Goal: Information Seeking & Learning: Learn about a topic

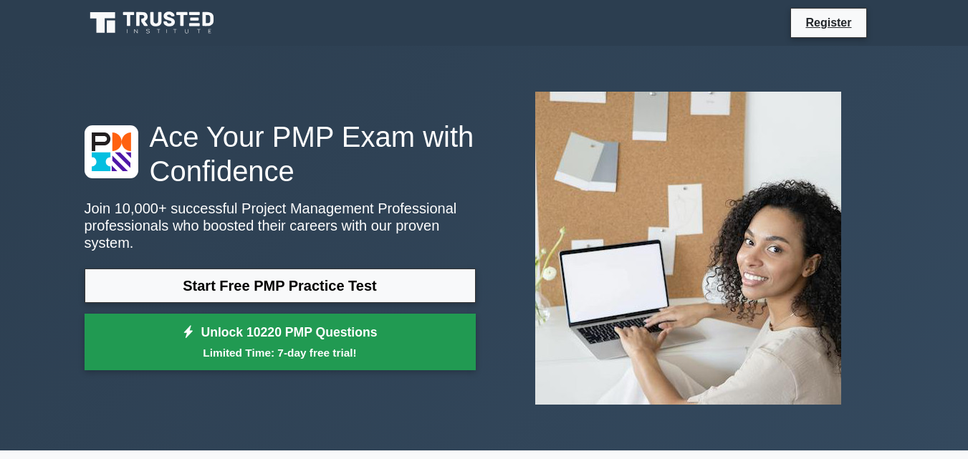
click at [312, 314] on link "Unlock 10220 PMP Questions Limited Time: 7-day free trial!" at bounding box center [280, 342] width 391 height 57
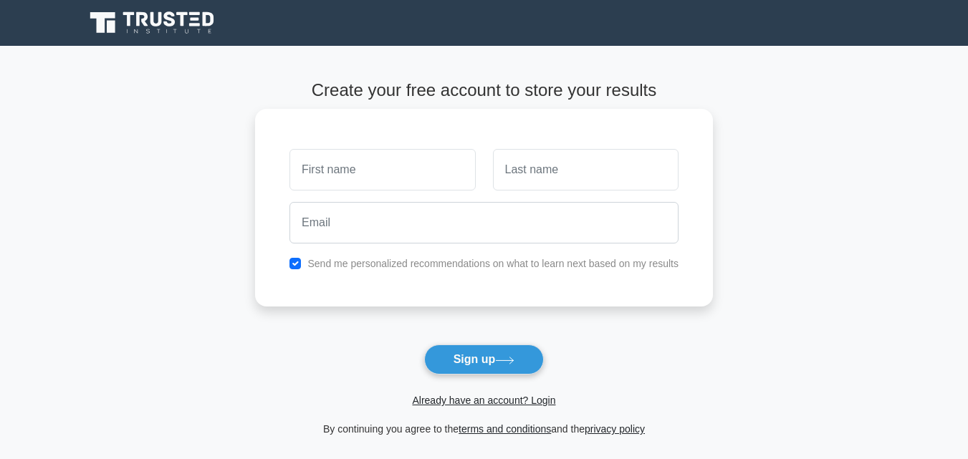
click at [378, 158] on input "text" at bounding box center [382, 170] width 186 height 42
type input "vivian"
click at [424, 345] on button "Sign up" at bounding box center [484, 360] width 120 height 30
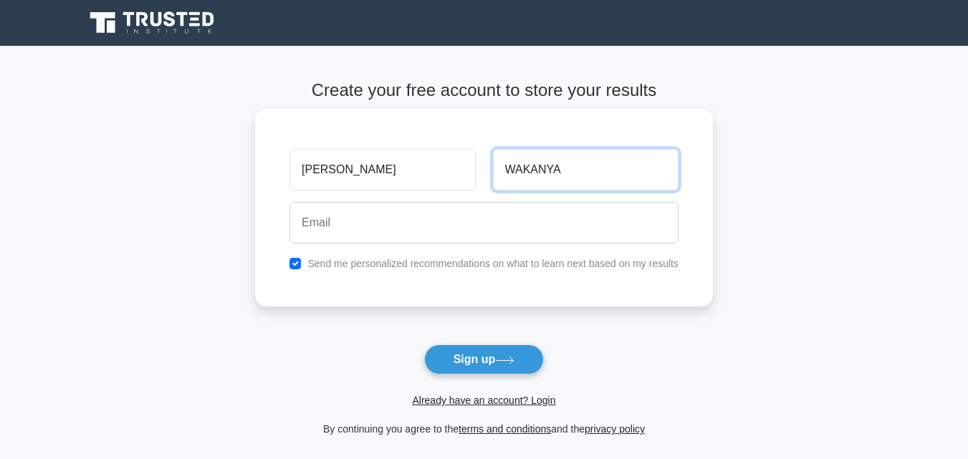
type input "WAKANYA"
click at [424, 345] on button "Sign up" at bounding box center [484, 360] width 120 height 30
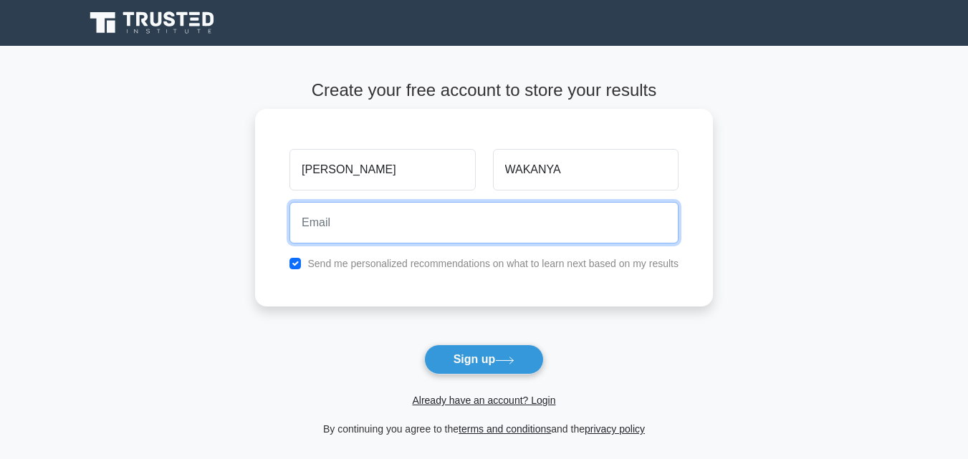
type input "V"
click at [424, 345] on button "Sign up" at bounding box center [484, 360] width 120 height 30
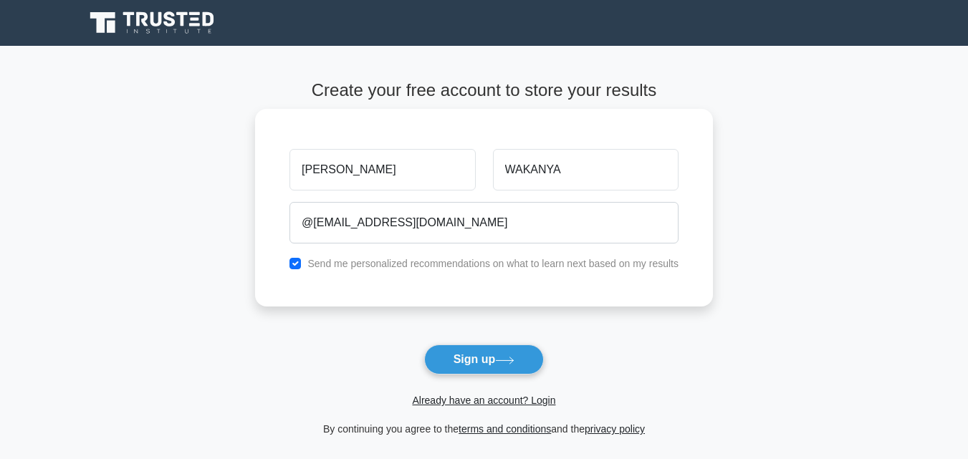
click at [509, 274] on div "vivian WAKANYA @vivianwakanya146@gmail.com Send me personalized recommendations…" at bounding box center [484, 208] width 458 height 198
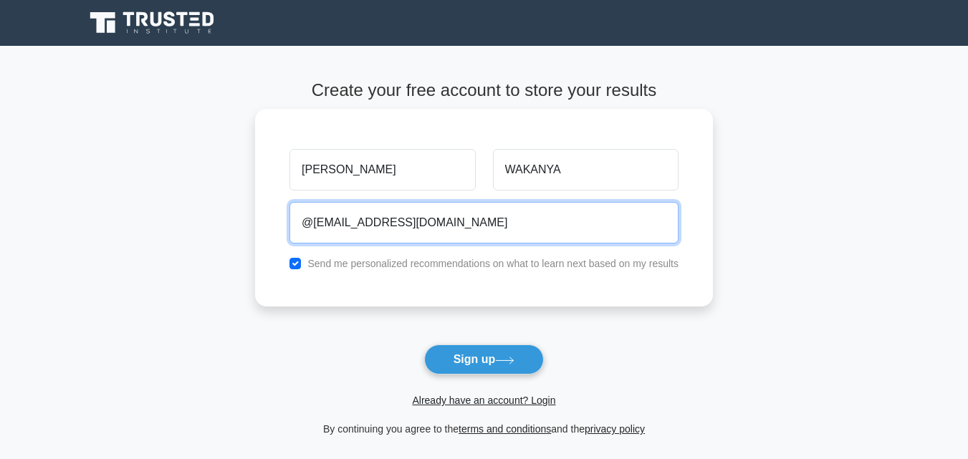
click at [311, 223] on input "@vivianwakanya146@gmail.com" at bounding box center [483, 223] width 389 height 42
type input "vivianwakanya146@gmail.com"
click at [424, 345] on button "Sign up" at bounding box center [484, 360] width 120 height 30
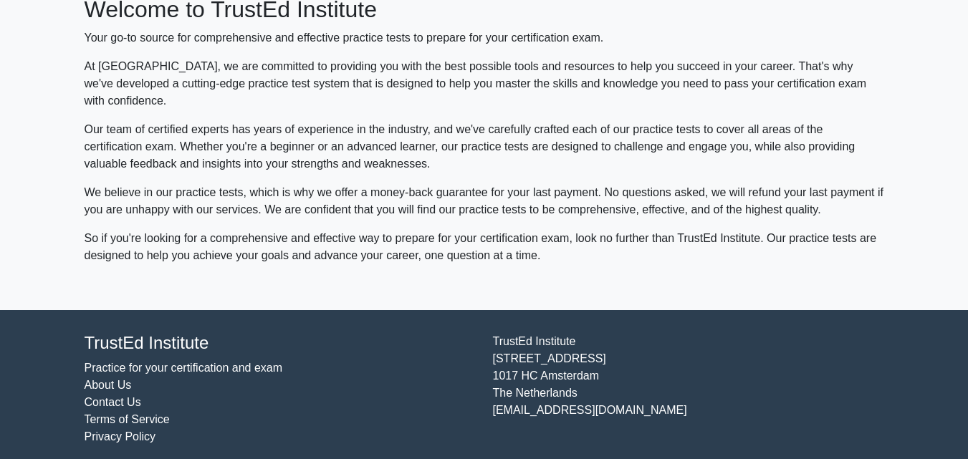
scroll to position [94, 0]
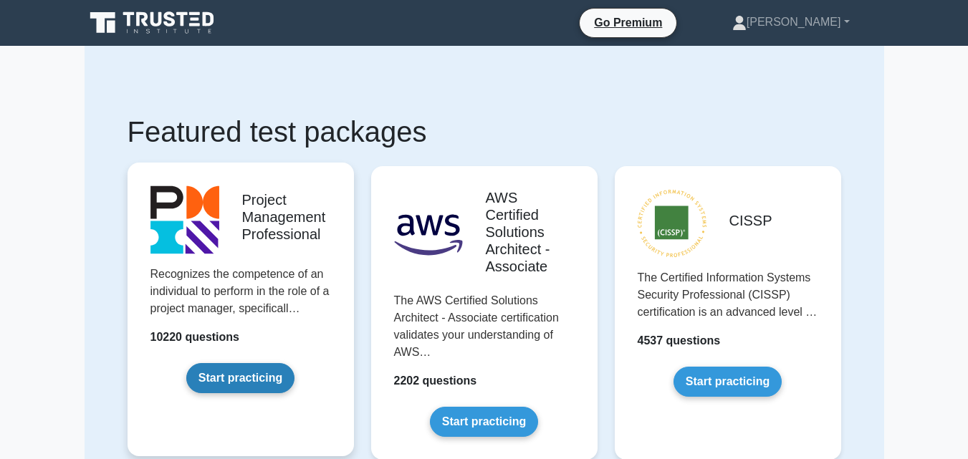
click at [256, 370] on link "Start practicing" at bounding box center [240, 378] width 108 height 30
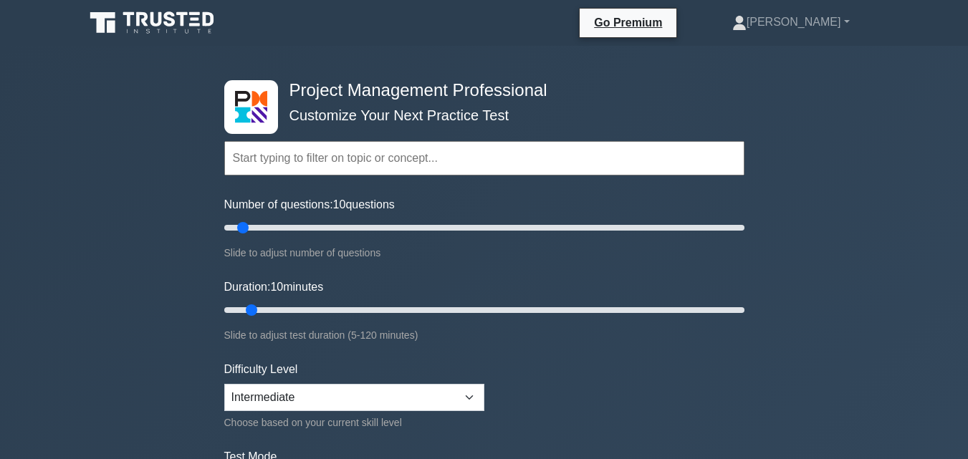
click at [299, 164] on input "text" at bounding box center [484, 158] width 520 height 34
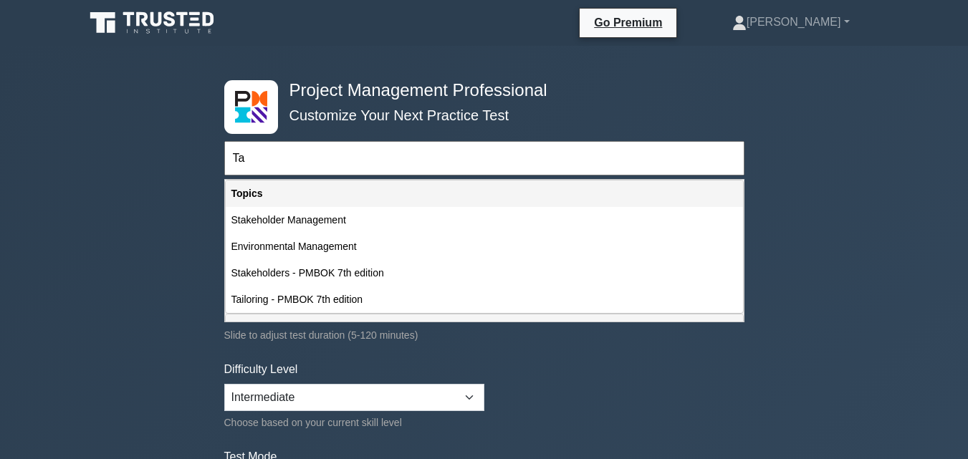
type input "T"
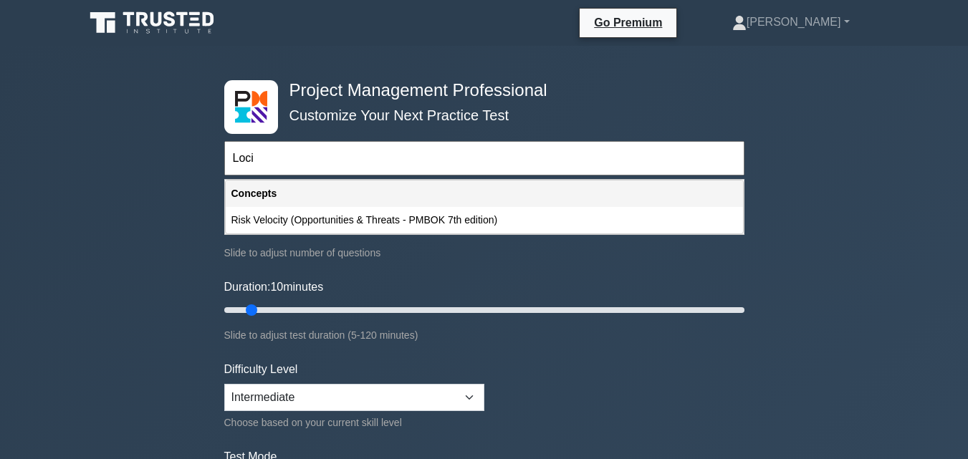
type input "Loci"
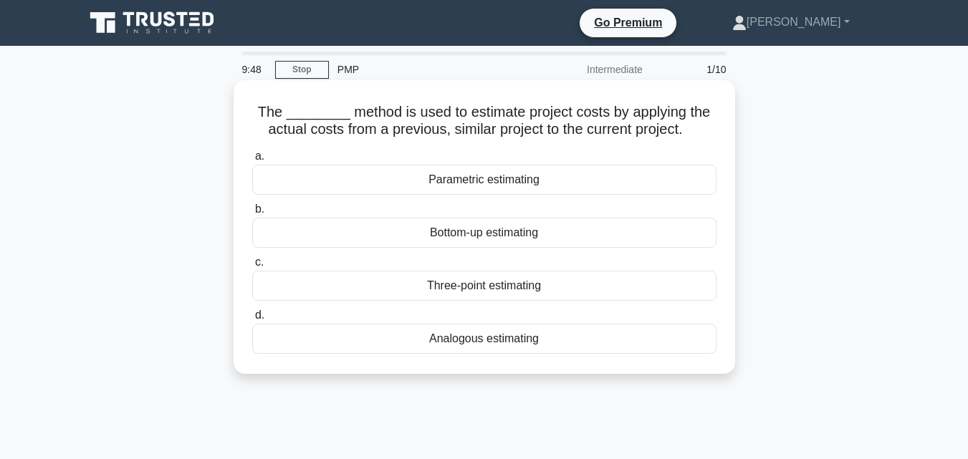
click at [406, 186] on div "Parametric estimating" at bounding box center [484, 180] width 464 height 30
click at [252, 161] on input "a. Parametric estimating" at bounding box center [252, 156] width 0 height 9
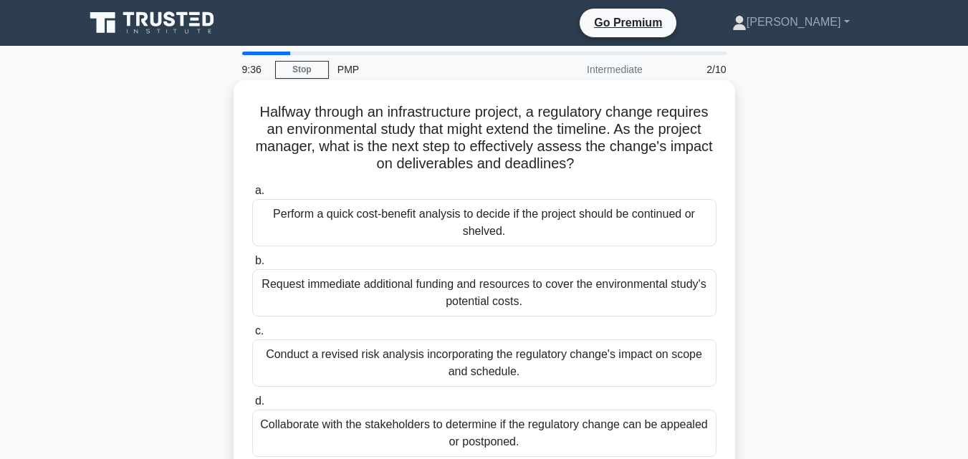
click at [456, 298] on div "Request immediate additional funding and resources to cover the environmental s…" at bounding box center [484, 292] width 464 height 47
click at [252, 266] on input "b. Request immediate additional funding and resources to cover the environmenta…" at bounding box center [252, 261] width 0 height 9
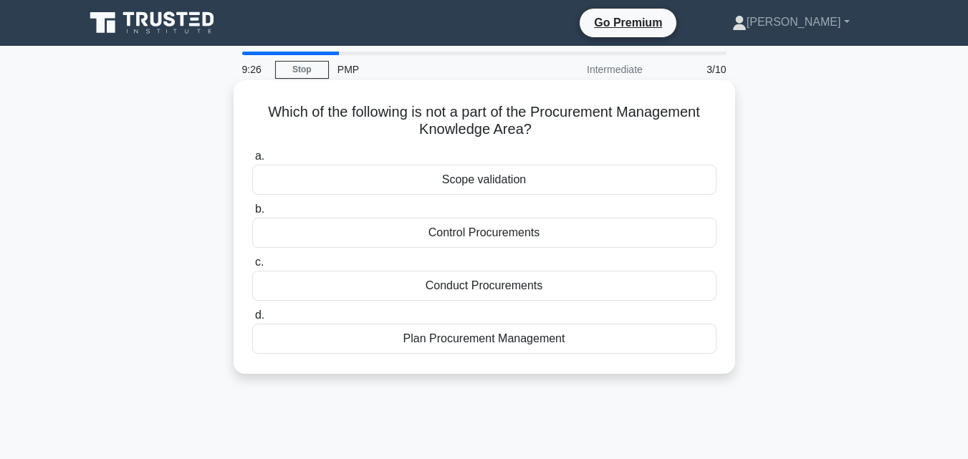
click at [434, 175] on div "Scope validation" at bounding box center [484, 180] width 464 height 30
click at [252, 161] on input "a. Scope validation" at bounding box center [252, 156] width 0 height 9
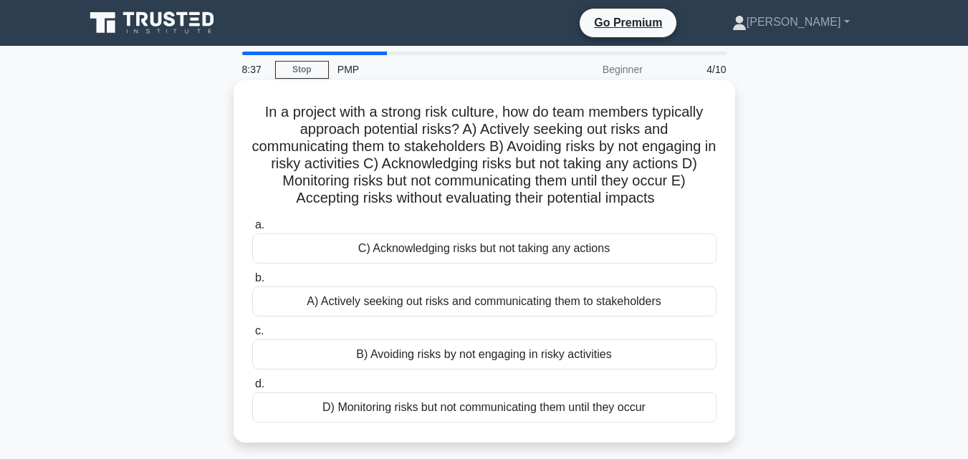
click at [393, 349] on div "B) Avoiding risks by not engaging in risky activities" at bounding box center [484, 355] width 464 height 30
click at [252, 336] on input "c. B) Avoiding risks by not engaging in risky activities" at bounding box center [252, 331] width 0 height 9
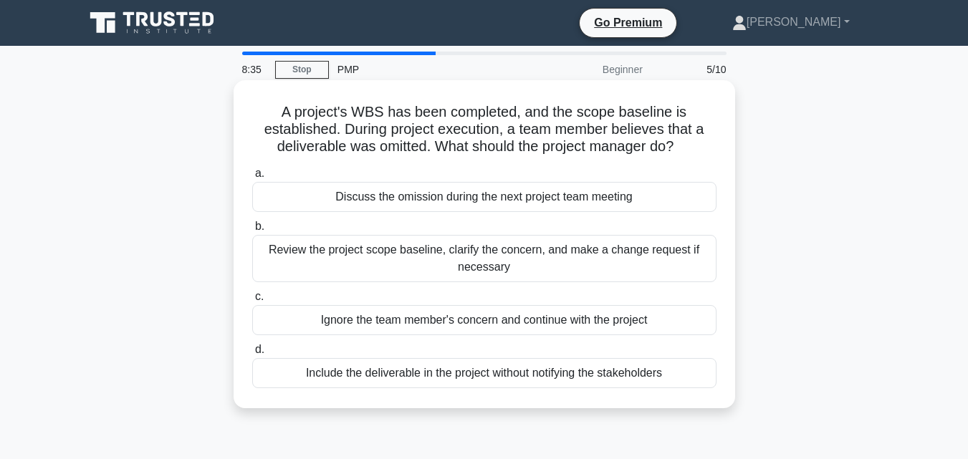
click at [392, 329] on div "Ignore the team member's concern and continue with the project" at bounding box center [484, 320] width 464 height 30
click at [252, 302] on input "c. Ignore the team member's concern and continue with the project" at bounding box center [252, 296] width 0 height 9
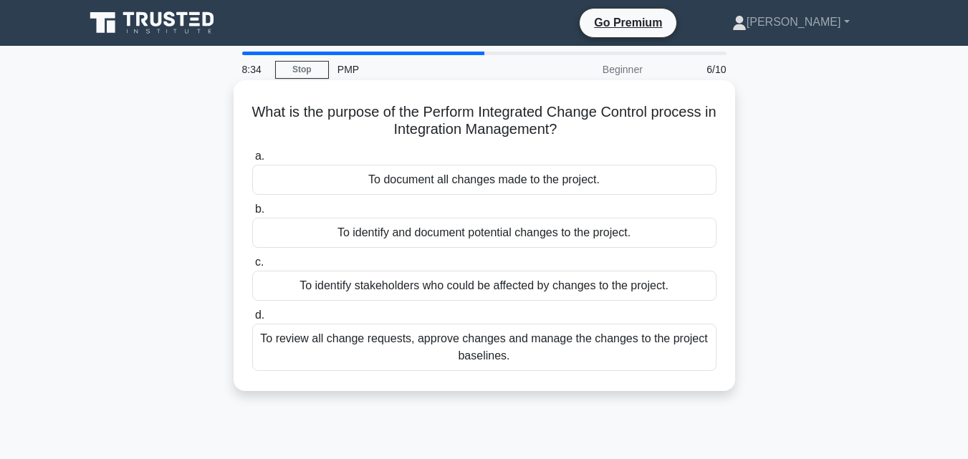
click at [386, 355] on div "To review all change requests, approve changes and manage the changes to the pr…" at bounding box center [484, 347] width 464 height 47
click at [252, 320] on input "d. To review all change requests, approve changes and manage the changes to the…" at bounding box center [252, 315] width 0 height 9
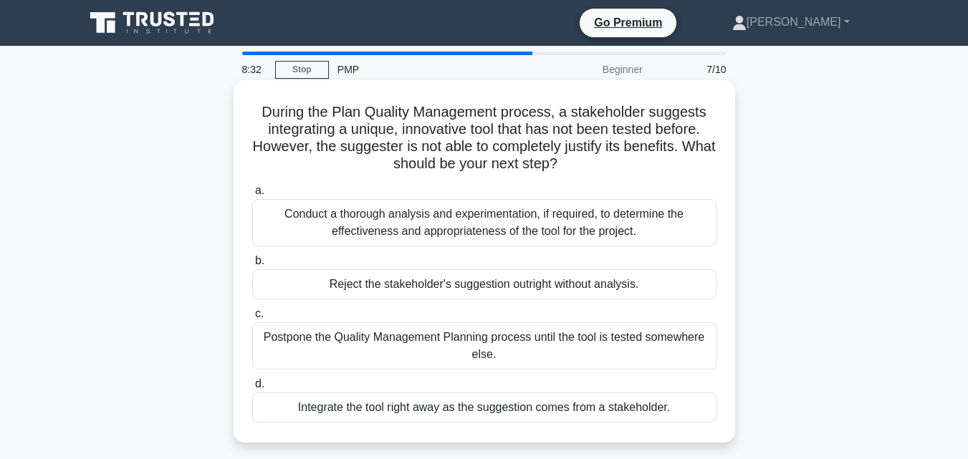
click at [397, 233] on div "Conduct a thorough analysis and experimentation, if required, to determine the …" at bounding box center [484, 222] width 464 height 47
click at [252, 196] on input "a. Conduct a thorough analysis and experimentation, if required, to determine t…" at bounding box center [252, 190] width 0 height 9
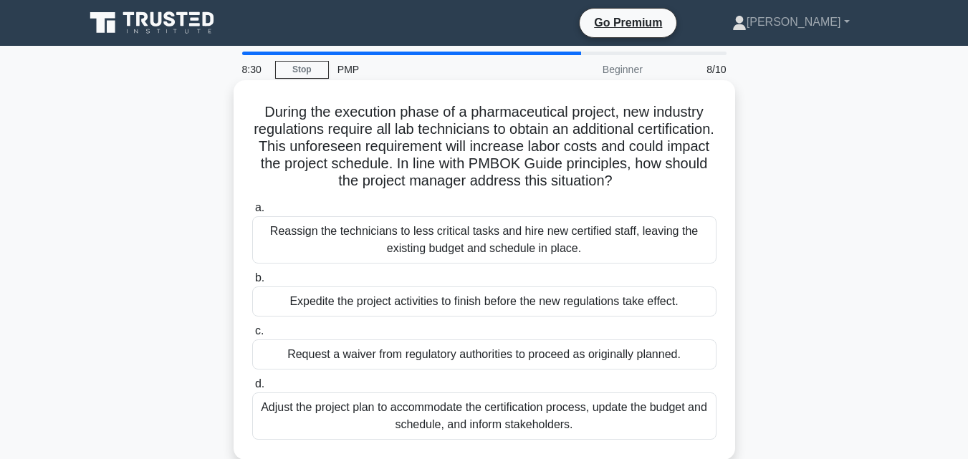
click at [380, 291] on div "Expedite the project activities to finish before the new regulations take effec…" at bounding box center [484, 302] width 464 height 30
click at [252, 283] on input "b. Expedite the project activities to finish before the new regulations take ef…" at bounding box center [252, 278] width 0 height 9
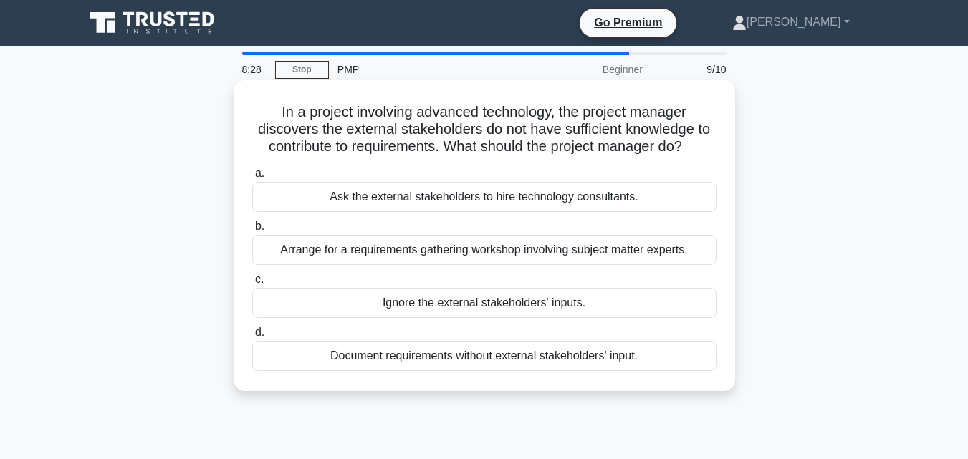
click at [431, 316] on div "Ignore the external stakeholders' inputs." at bounding box center [484, 303] width 464 height 30
click at [252, 284] on input "c. Ignore the external stakeholders' inputs." at bounding box center [252, 279] width 0 height 9
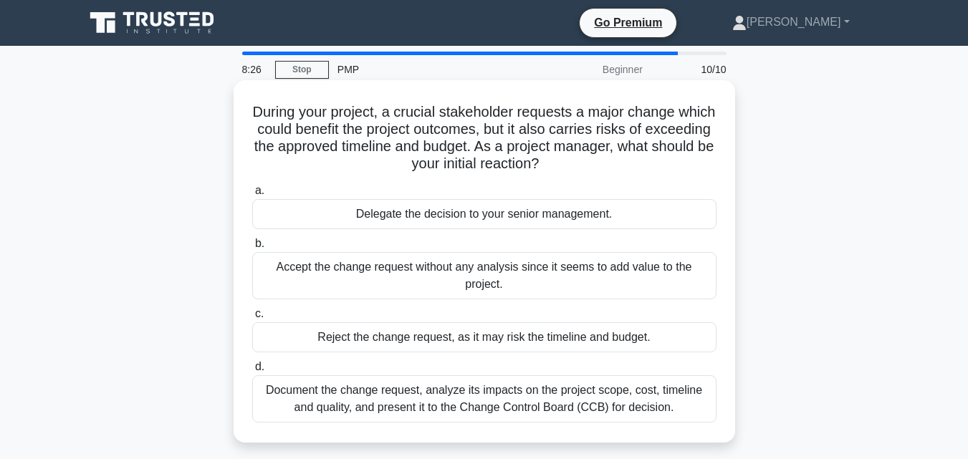
click at [443, 214] on div "Delegate the decision to your senior management." at bounding box center [484, 214] width 464 height 30
click at [252, 196] on input "a. Delegate the decision to your senior management." at bounding box center [252, 190] width 0 height 9
